Goal: Information Seeking & Learning: Learn about a topic

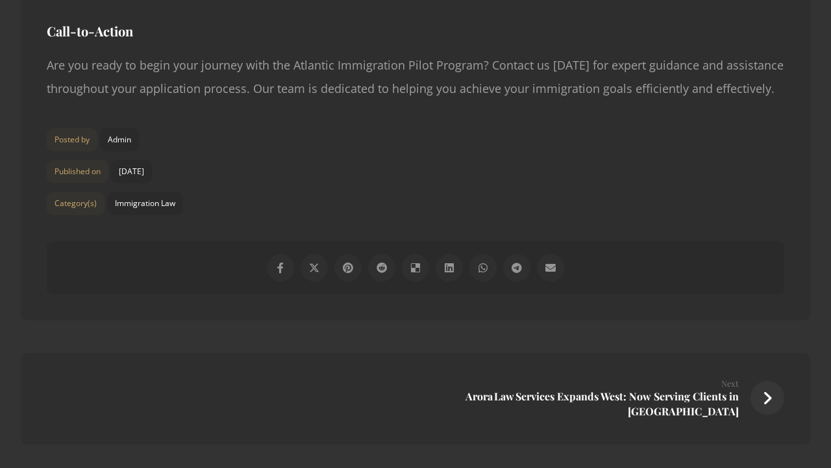
scroll to position [2502, 0]
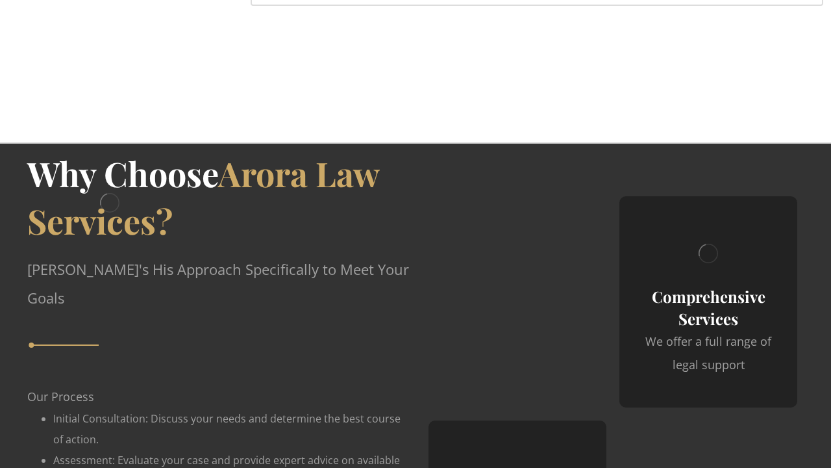
scroll to position [2535, 0]
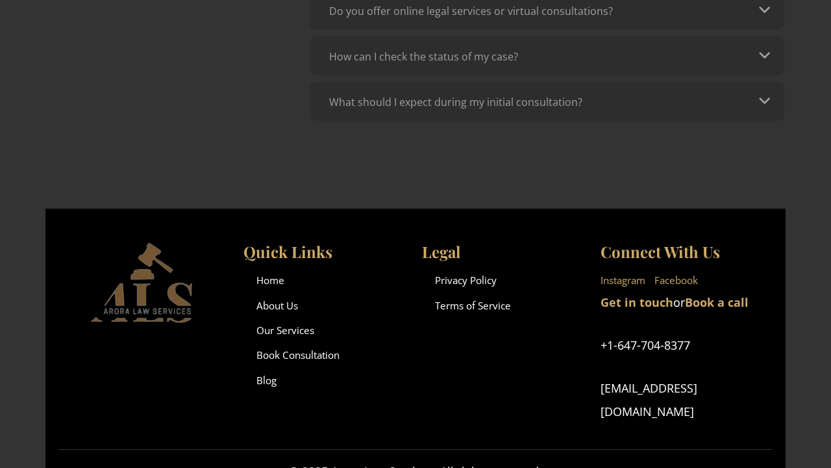
scroll to position [1016, 0]
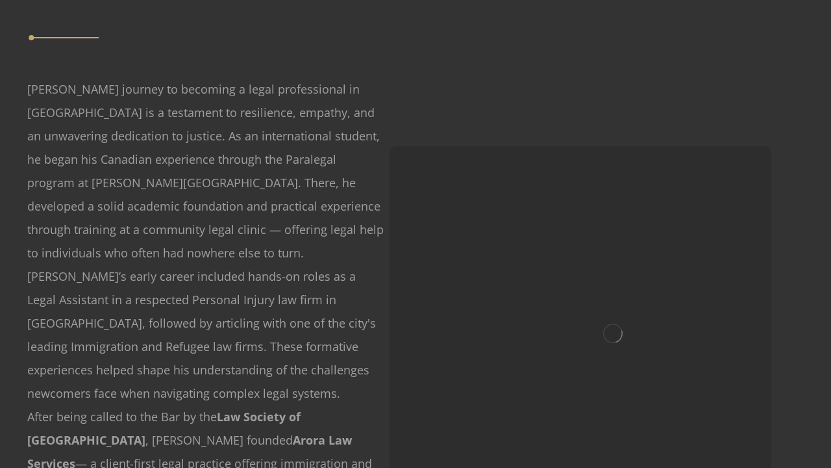
scroll to position [1494, 0]
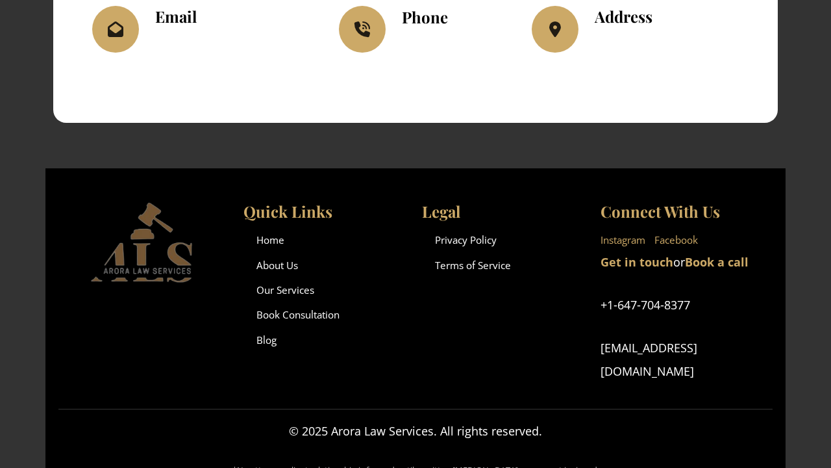
scroll to position [1530, 0]
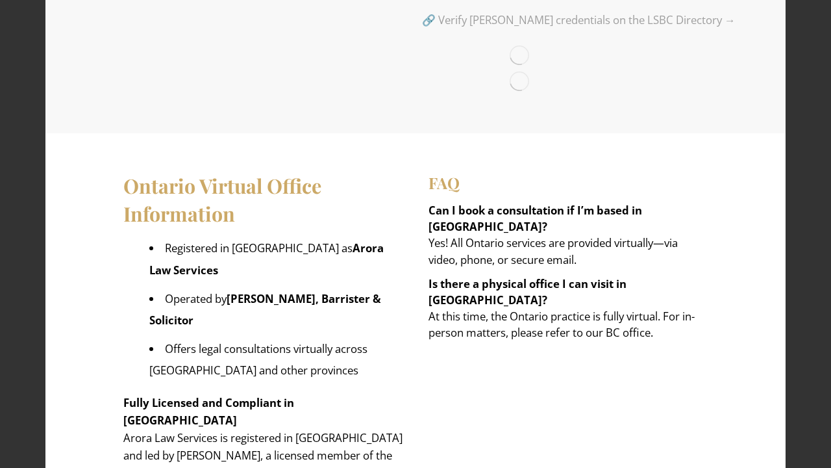
scroll to position [1972, 0]
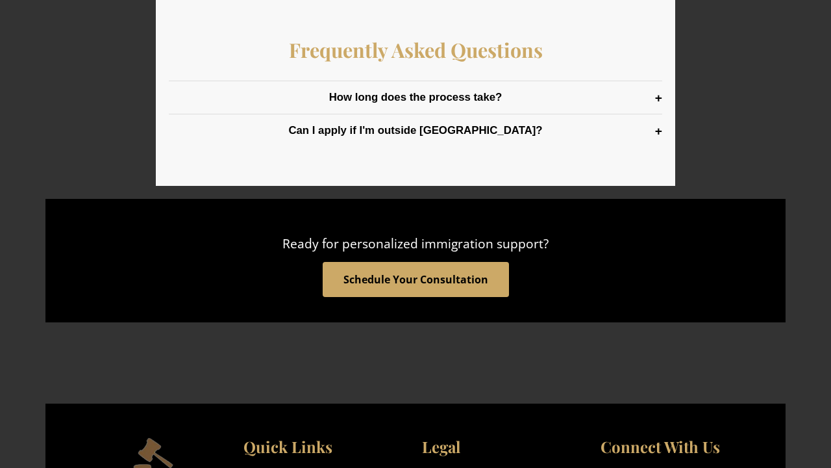
scroll to position [1880, 0]
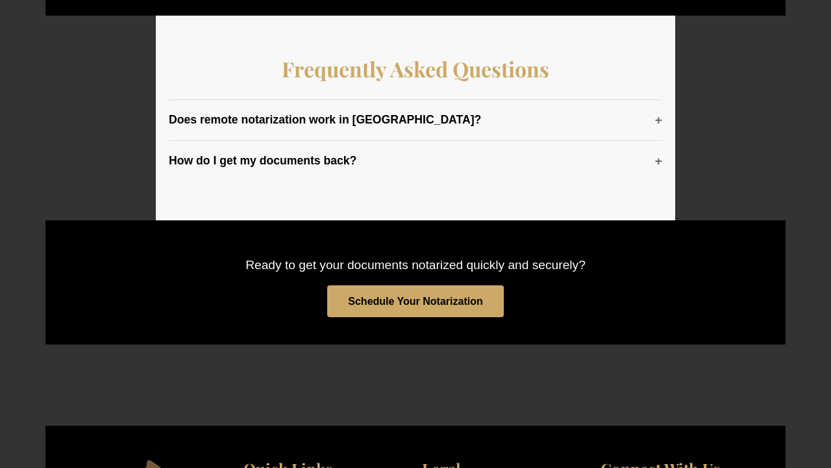
scroll to position [1811, 0]
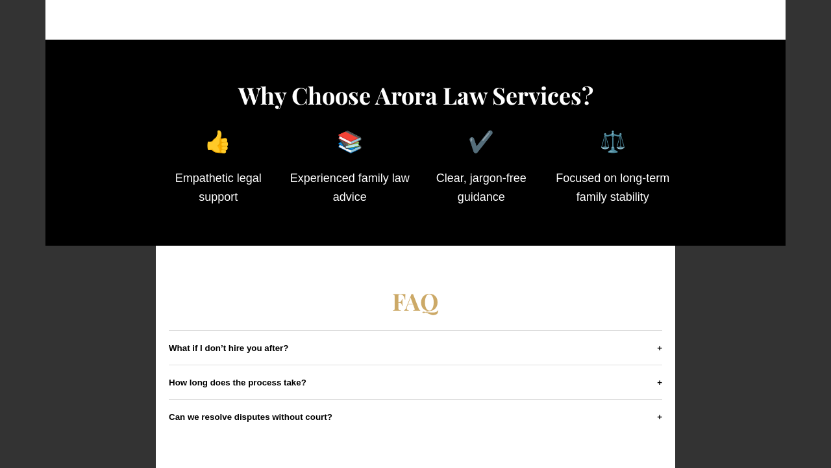
scroll to position [1524, 0]
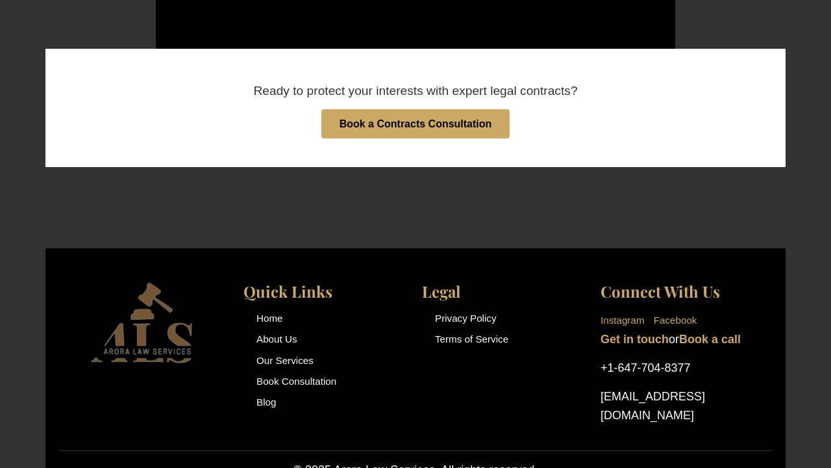
scroll to position [1957, 0]
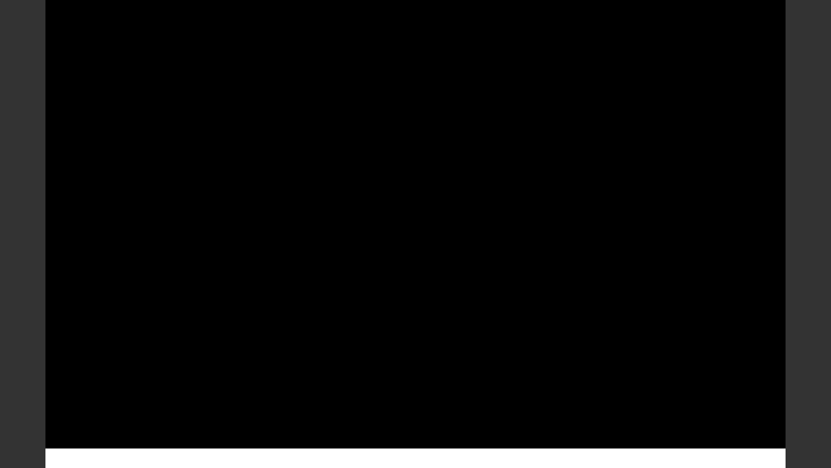
scroll to position [1454, 0]
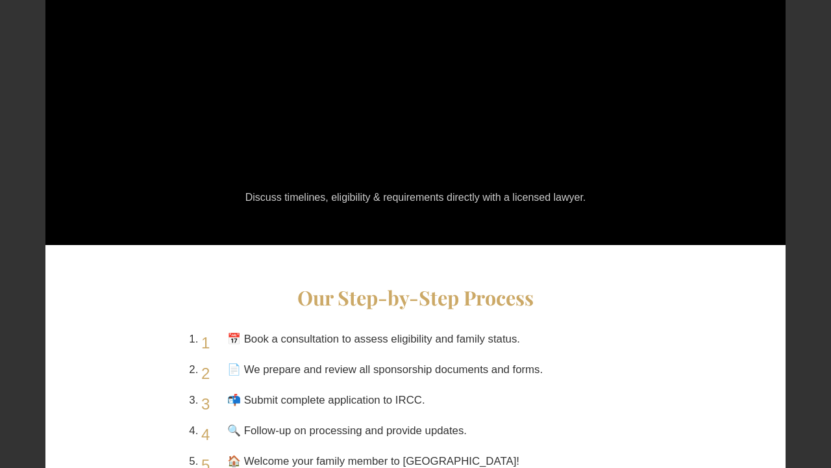
scroll to position [1454, 0]
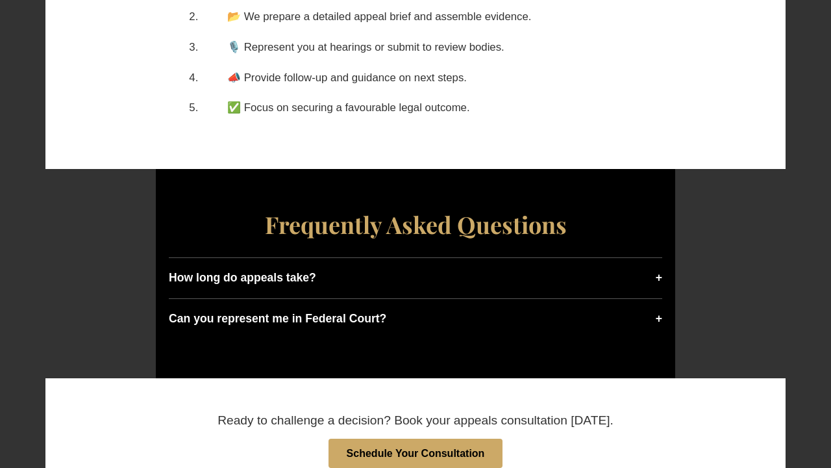
scroll to position [2048, 0]
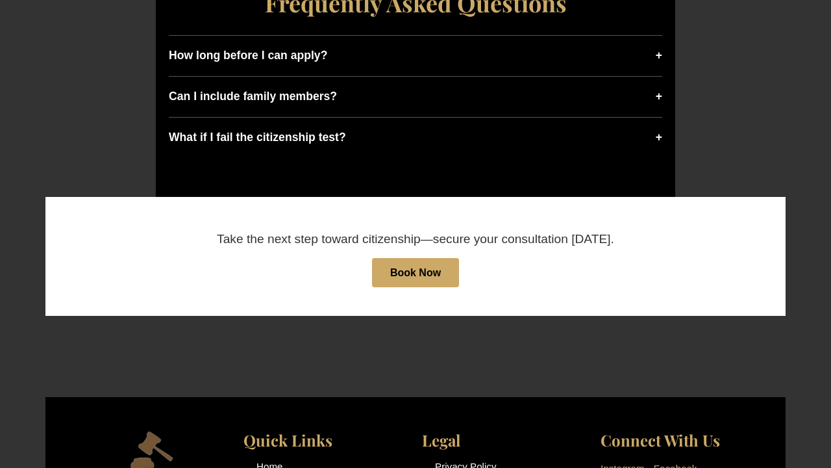
scroll to position [2100, 0]
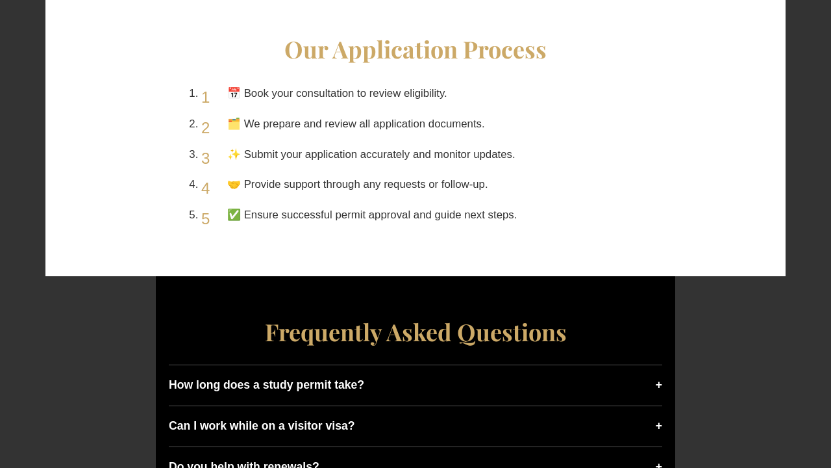
scroll to position [1813, 0]
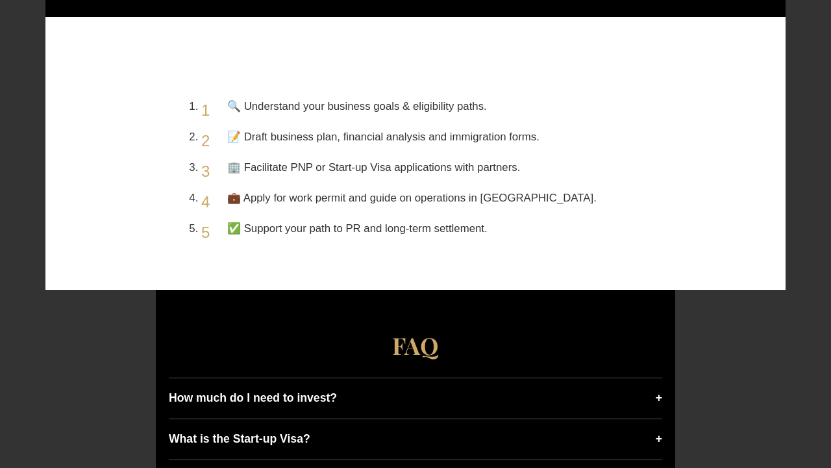
scroll to position [1800, 0]
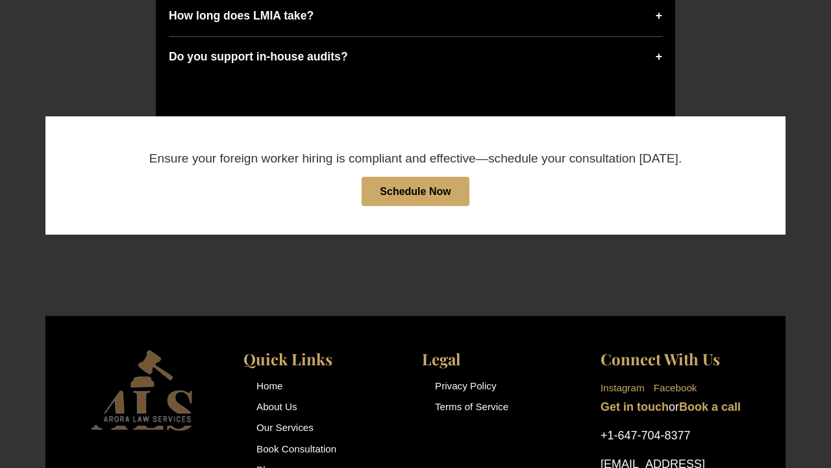
scroll to position [2173, 0]
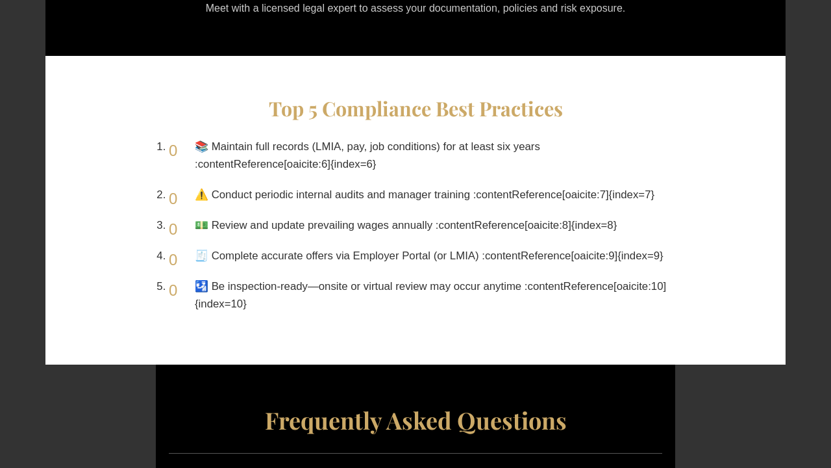
scroll to position [1811, 0]
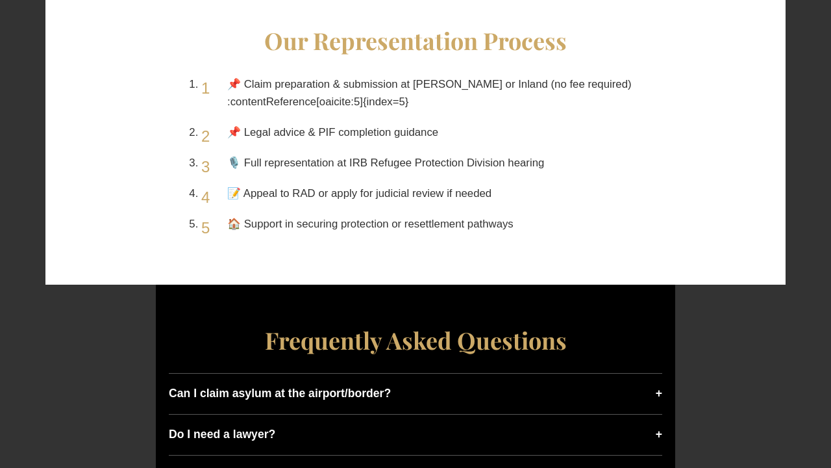
scroll to position [1850, 0]
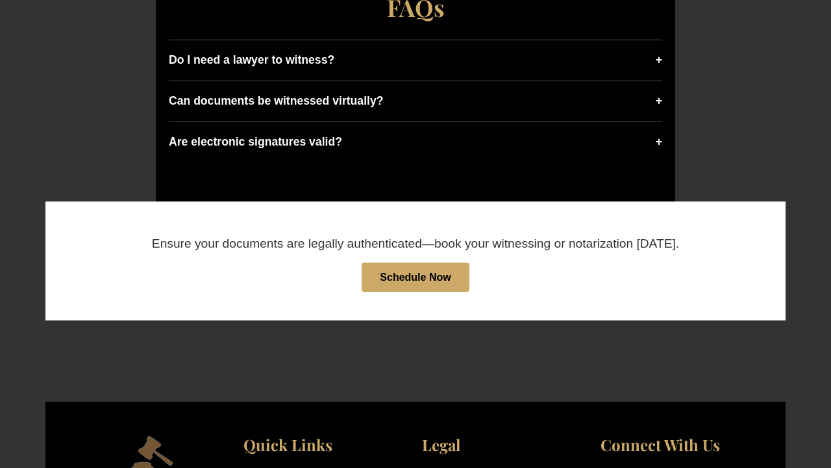
scroll to position [2169, 0]
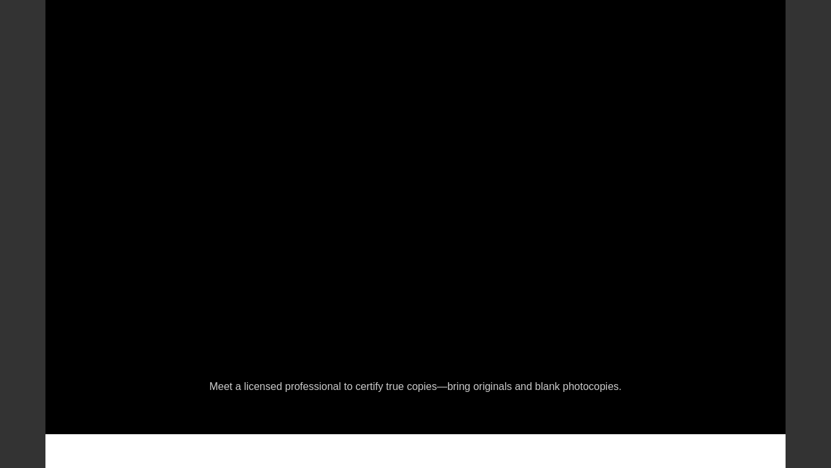
scroll to position [1494, 0]
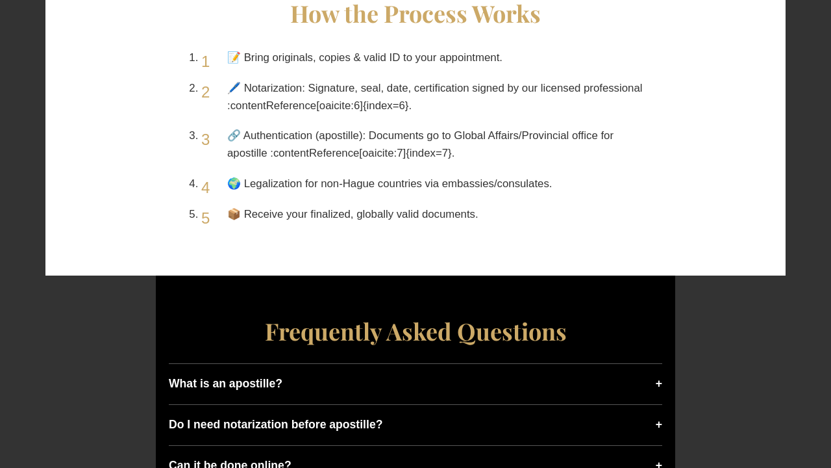
scroll to position [1919, 0]
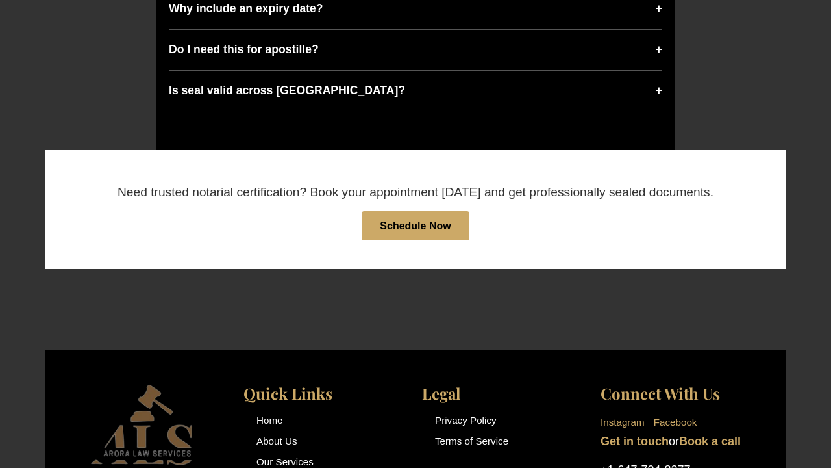
scroll to position [2195, 0]
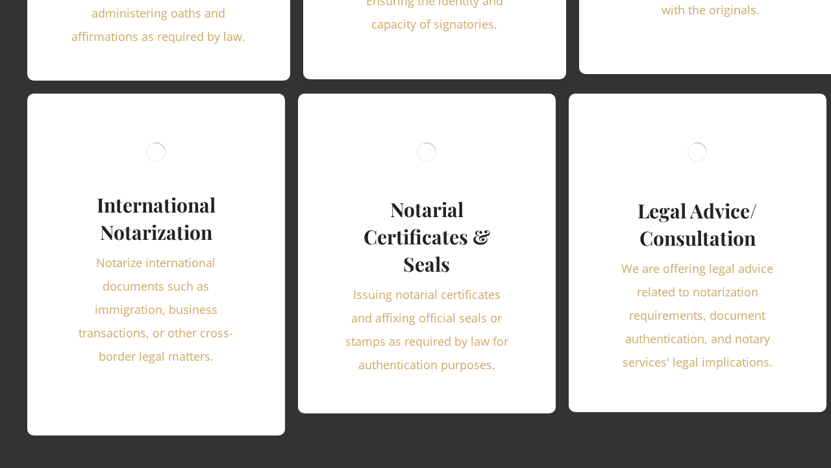
scroll to position [2560, 0]
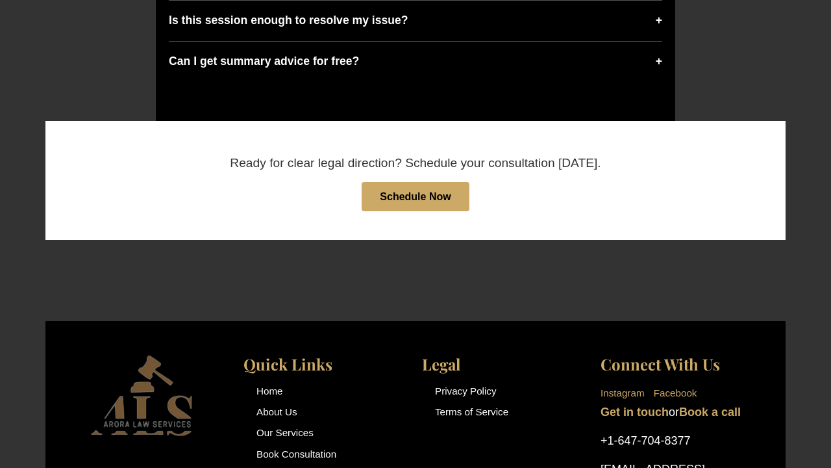
scroll to position [2115, 0]
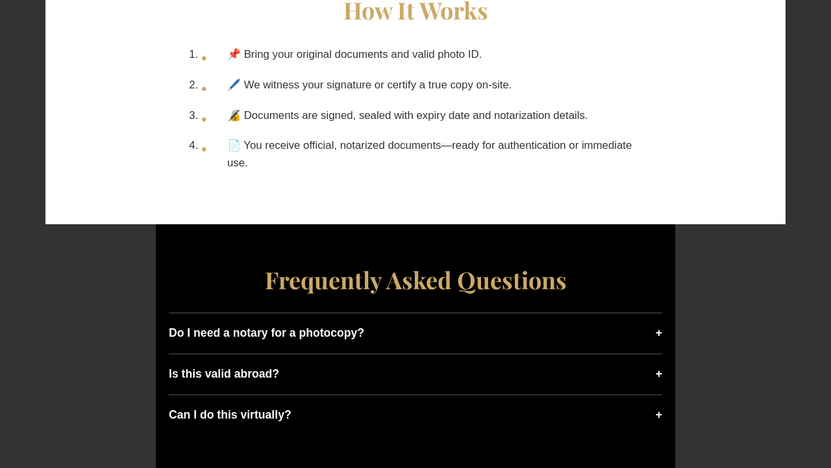
scroll to position [2107, 0]
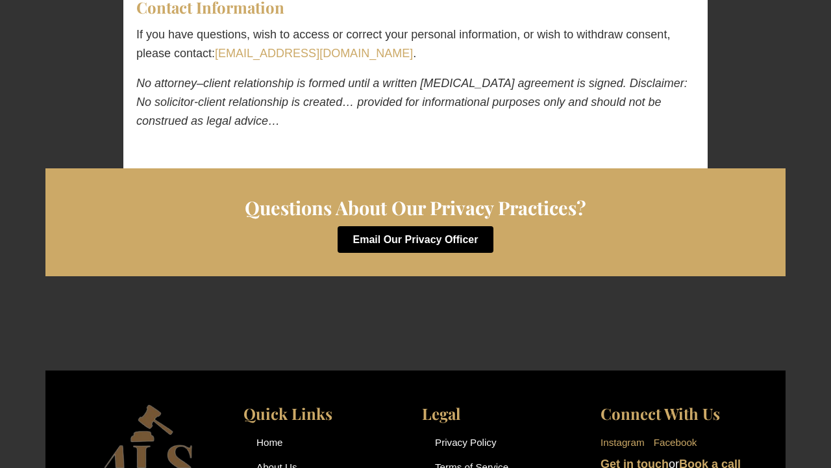
scroll to position [2625, 0]
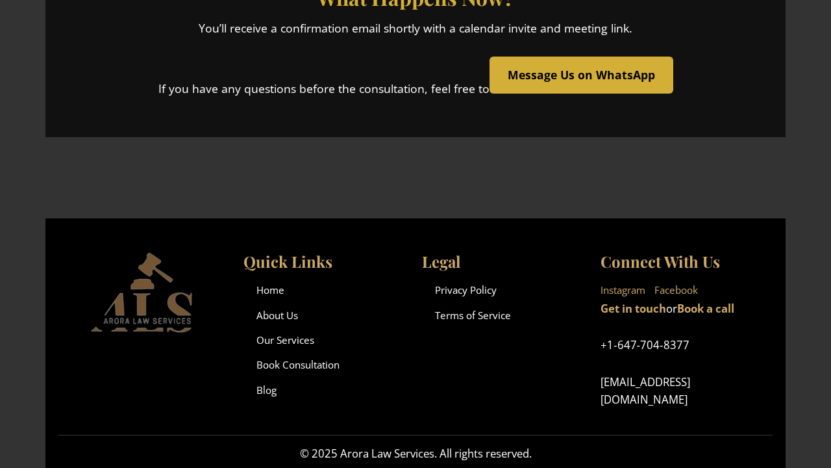
scroll to position [664, 0]
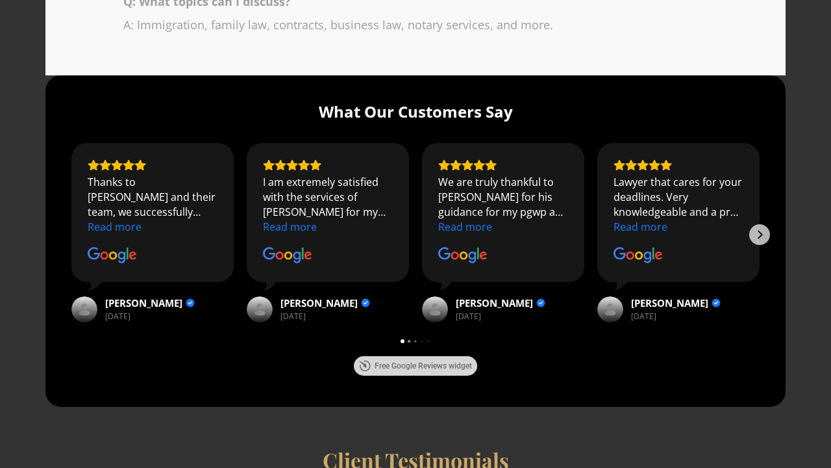
scroll to position [2369, 0]
